Goal: Transaction & Acquisition: Purchase product/service

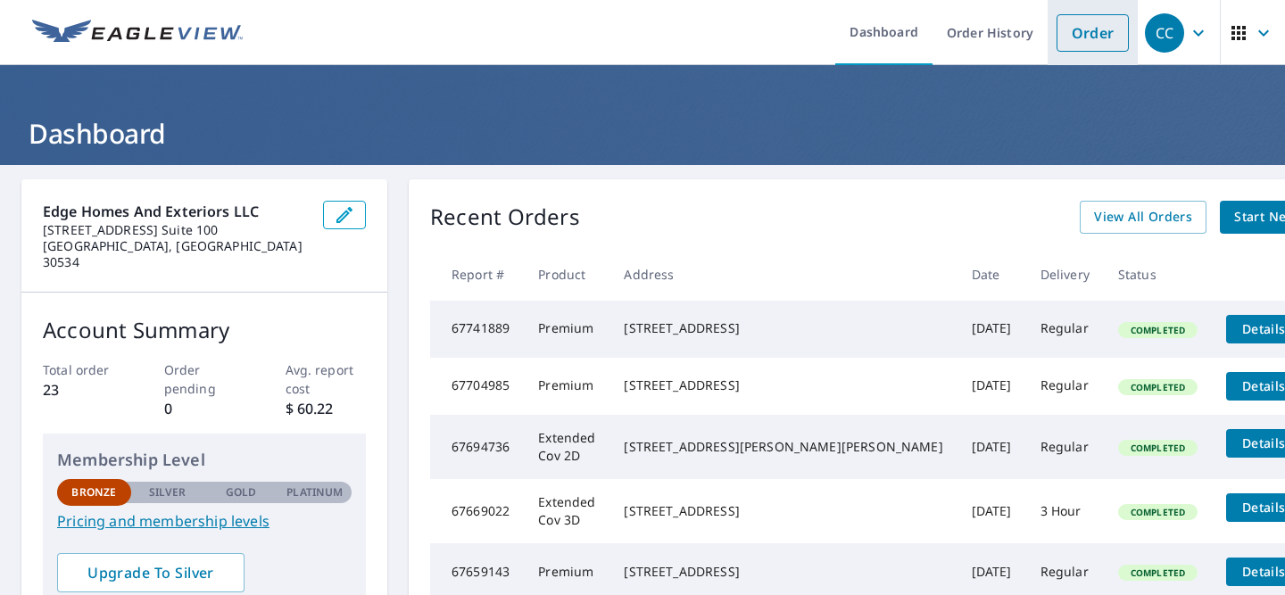
click at [1093, 32] on link "Order" at bounding box center [1093, 32] width 72 height 37
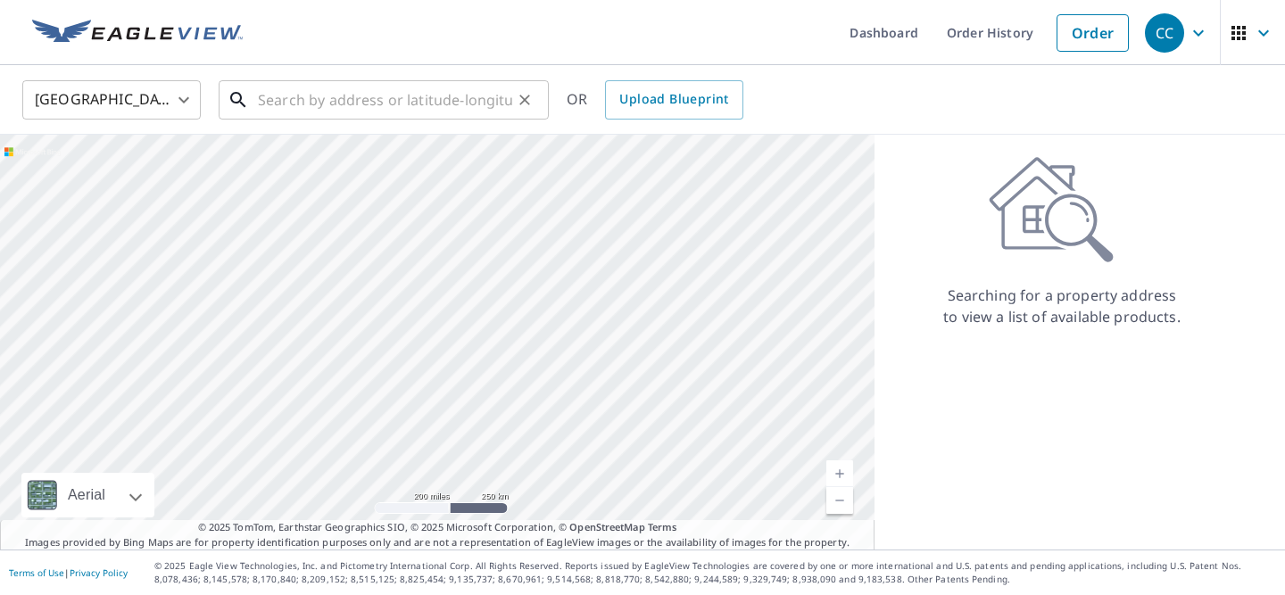
click at [385, 108] on input "text" at bounding box center [385, 100] width 254 height 50
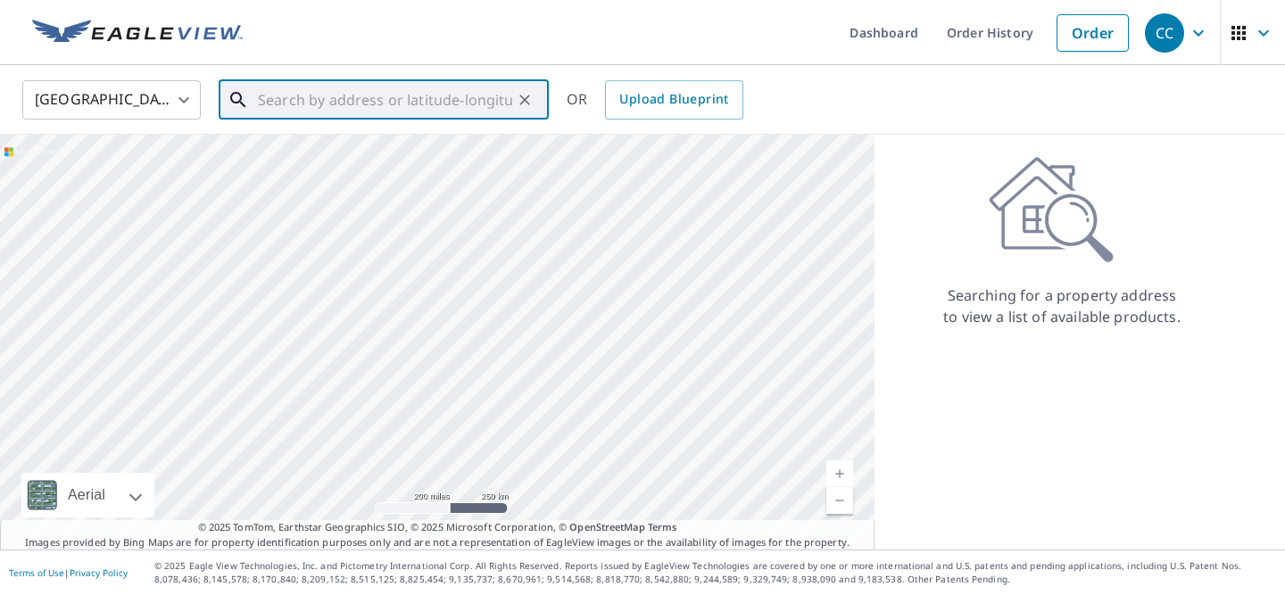
paste input "[STREET_ADDRESS][PERSON_NAME]"
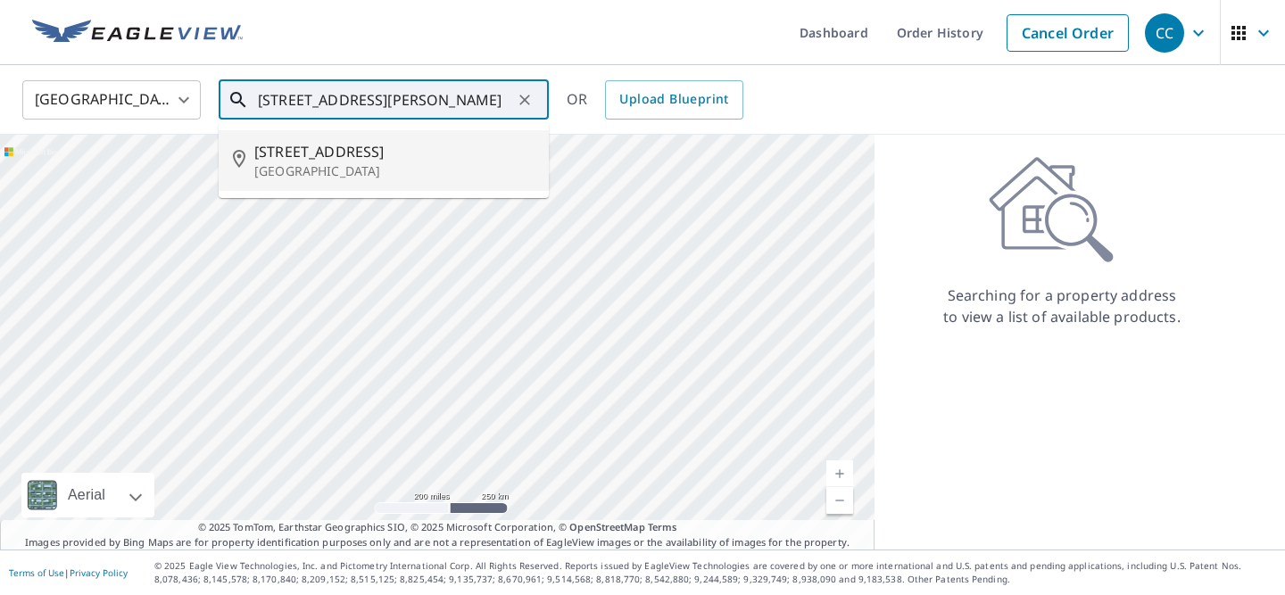
click at [358, 152] on span "[STREET_ADDRESS]" at bounding box center [394, 151] width 280 height 21
type input "[STREET_ADDRESS][PERSON_NAME]"
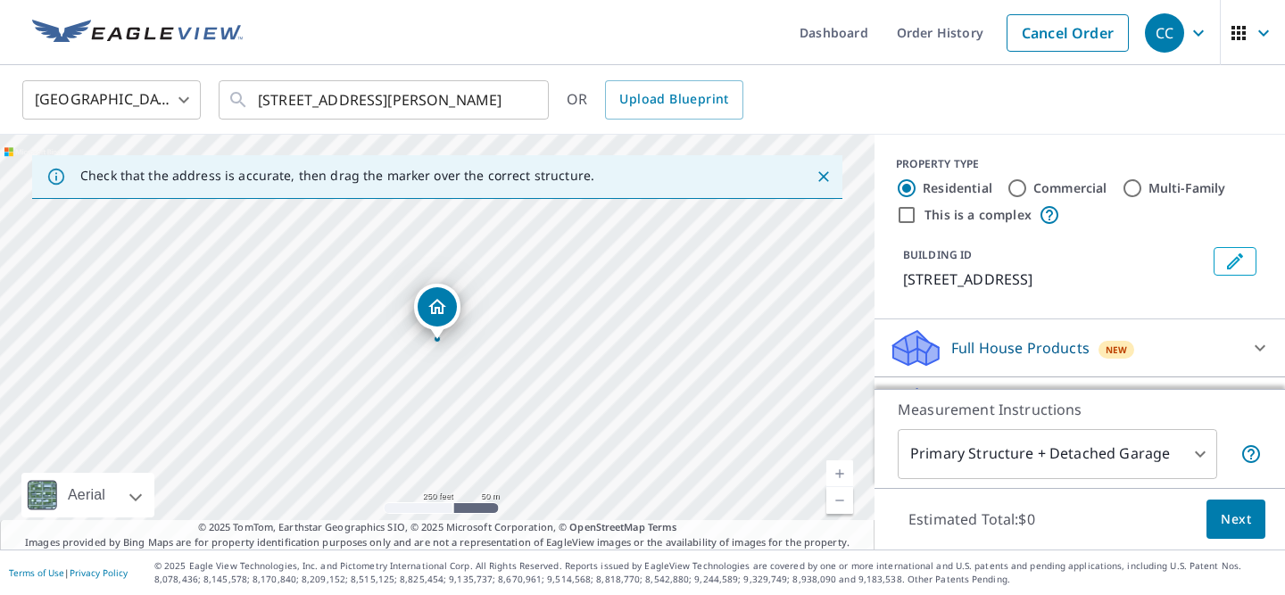
click at [841, 478] on link "Current Level 17, Zoom In" at bounding box center [840, 474] width 27 height 27
click at [841, 478] on link "Current Level 17.533010421086434, Zoom In" at bounding box center [840, 474] width 27 height 27
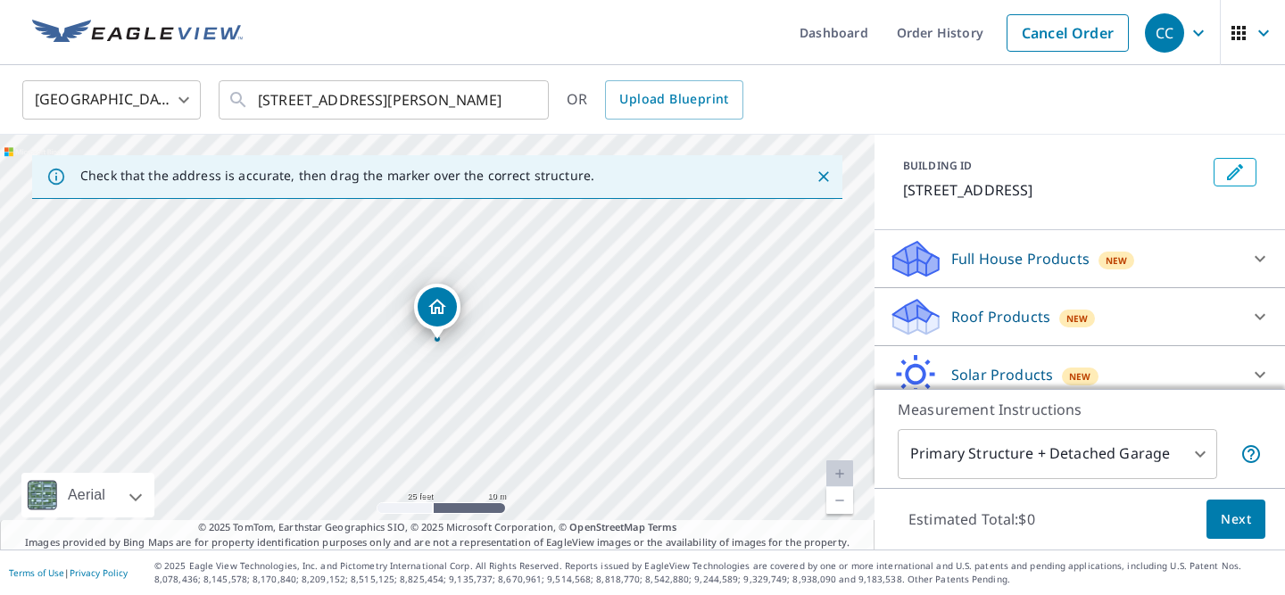
scroll to position [90, 0]
click at [1085, 316] on div "New" at bounding box center [1077, 318] width 37 height 18
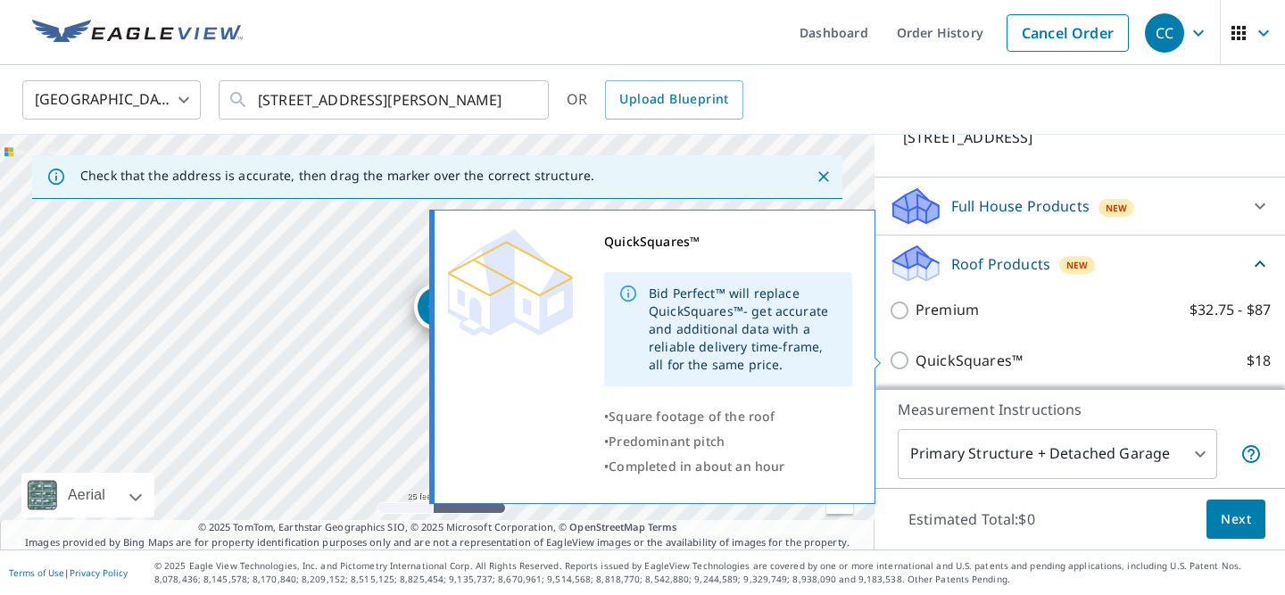
scroll to position [151, 0]
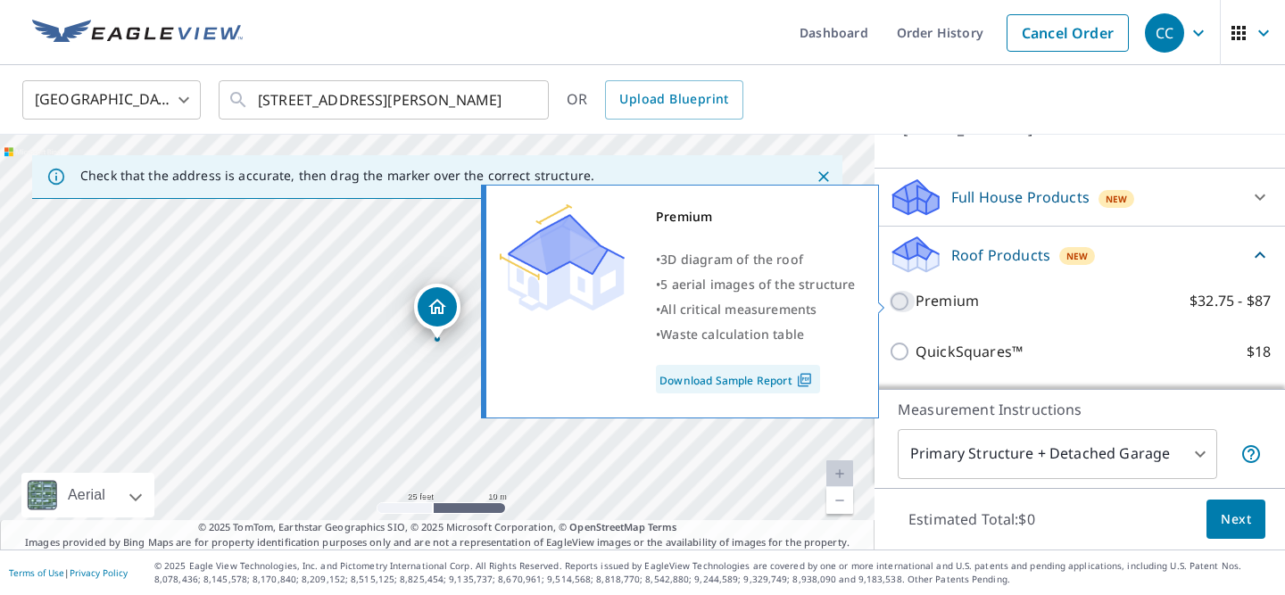
click at [907, 307] on input "Premium $32.75 - $87" at bounding box center [902, 301] width 27 height 21
checkbox input "true"
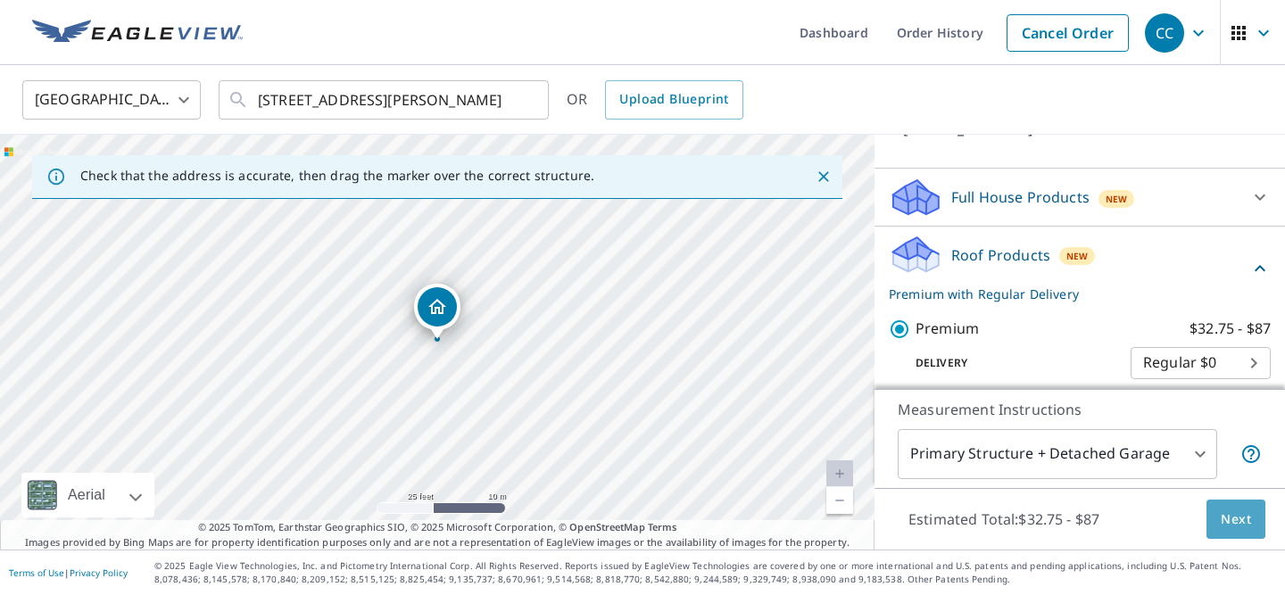
click at [1246, 519] on span "Next" at bounding box center [1236, 520] width 30 height 22
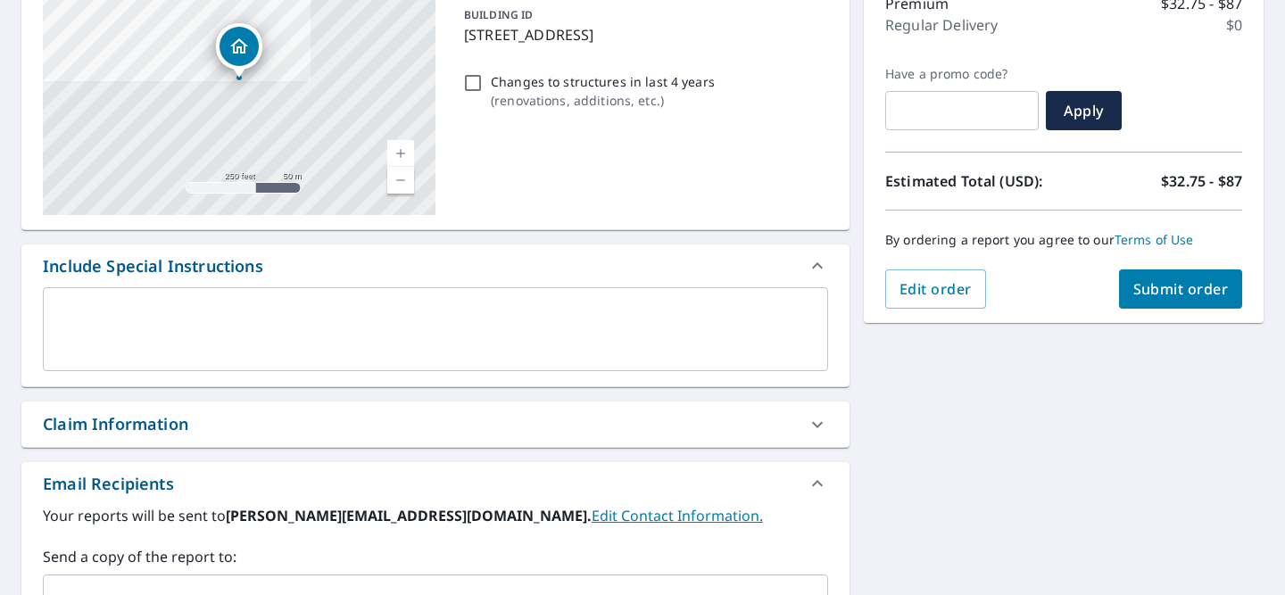
scroll to position [411, 0]
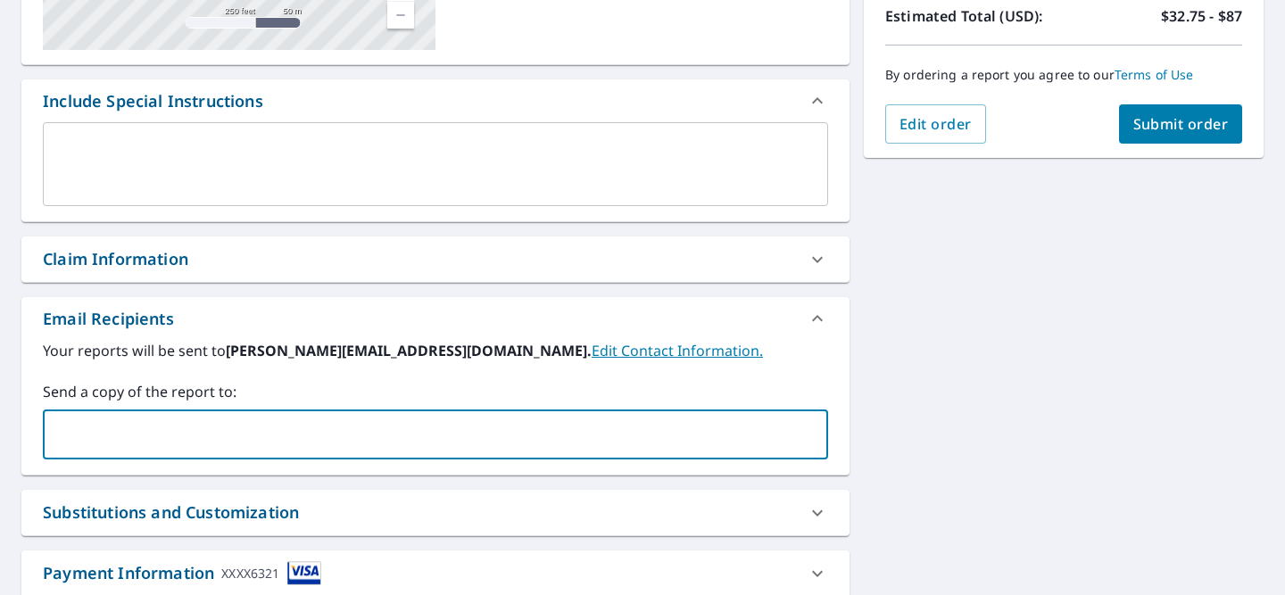
click at [664, 421] on input "text" at bounding box center [422, 435] width 743 height 34
type input "[PERSON_NAME][EMAIL_ADDRESS][DOMAIN_NAME]"
click at [1284, 330] on div "[STREET_ADDRESS] A standard road map Aerial A detailed look from above Labels L…" at bounding box center [642, 210] width 1285 height 913
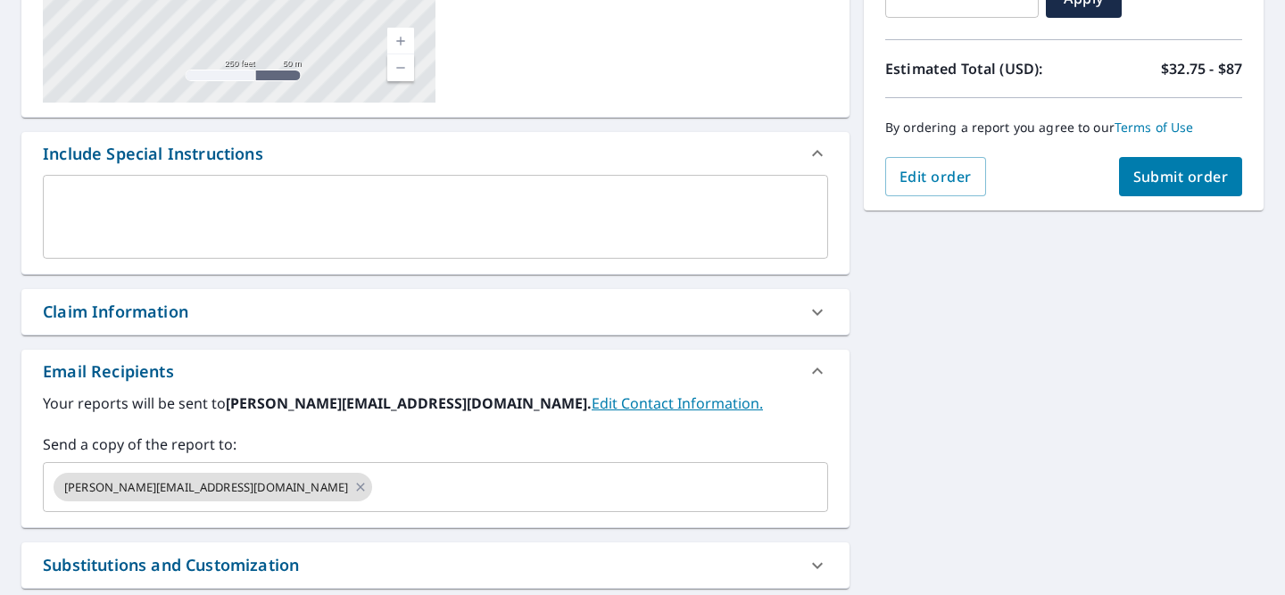
scroll to position [294, 0]
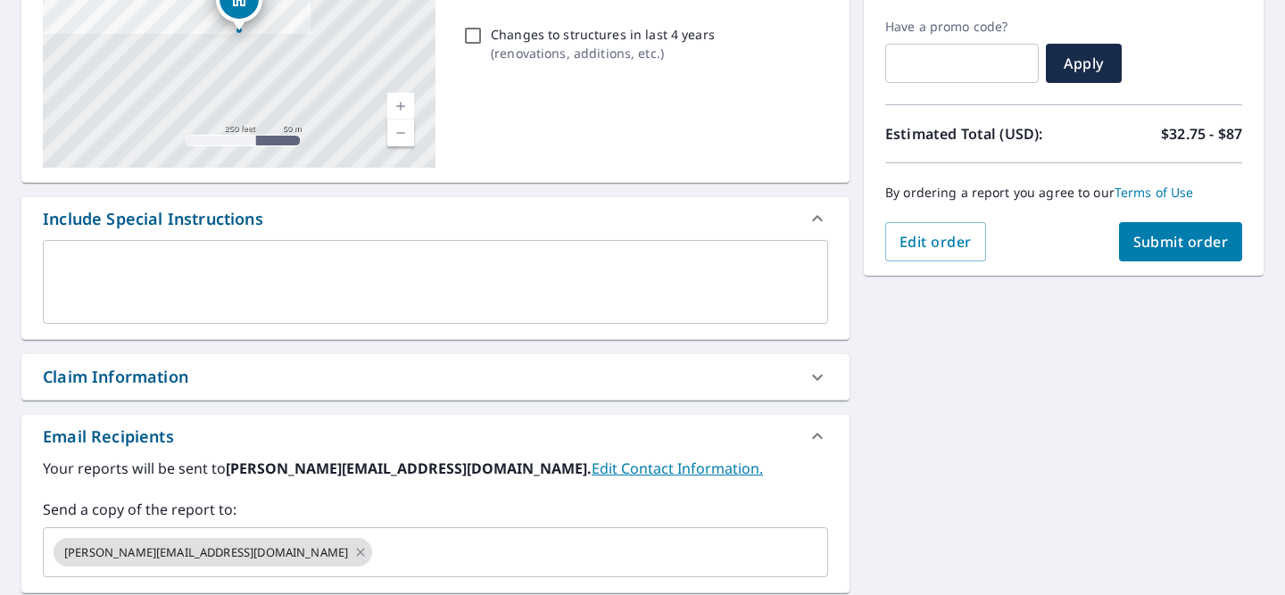
click at [1186, 252] on button "Submit order" at bounding box center [1181, 241] width 124 height 39
